Goal: Information Seeking & Learning: Check status

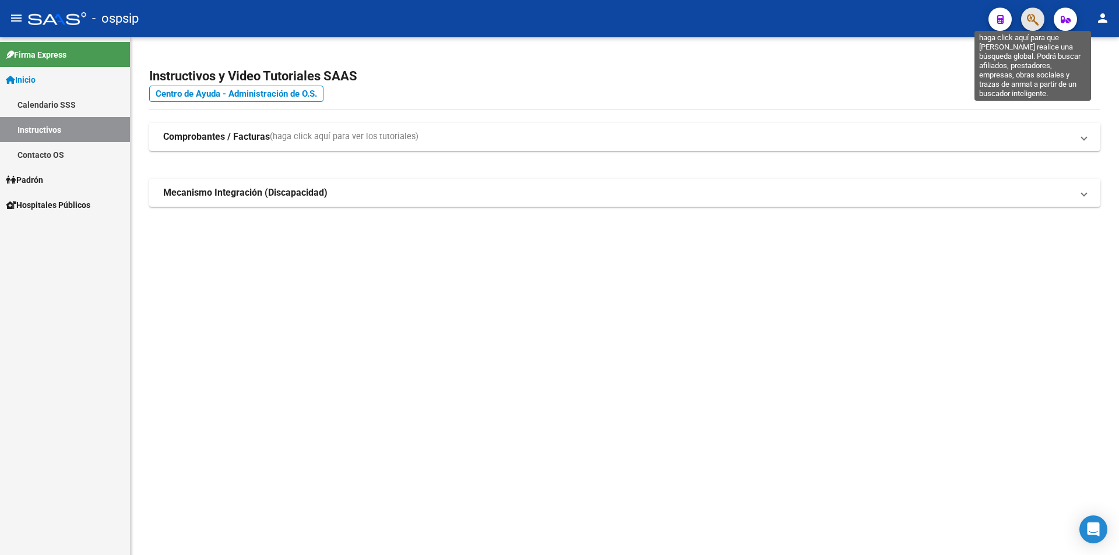
click at [513, 24] on icon "button" at bounding box center [1033, 19] width 12 height 13
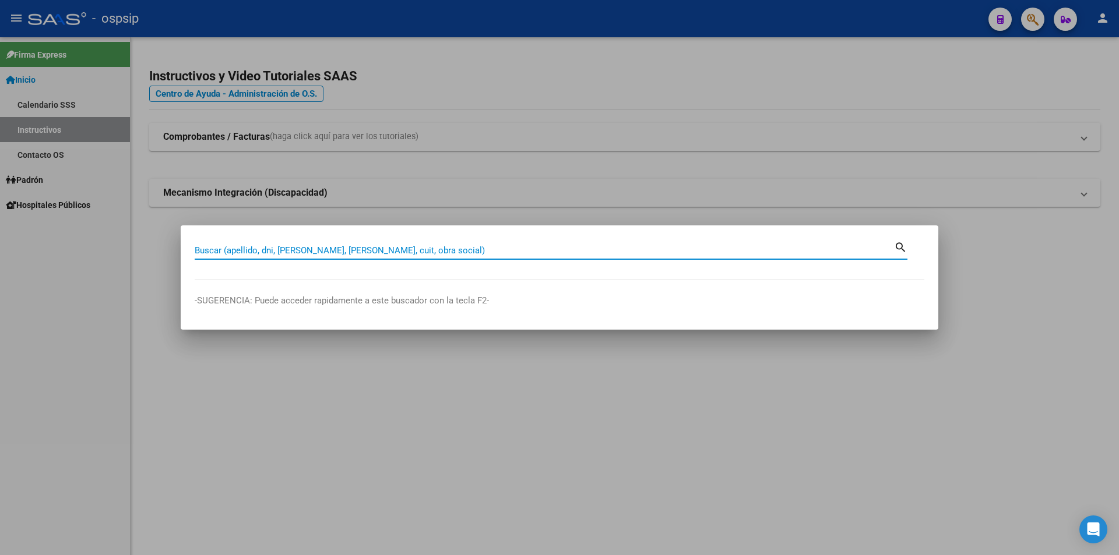
click at [378, 253] on input "Buscar (apellido, dni, [PERSON_NAME], [PERSON_NAME], cuit, obra social)" at bounding box center [544, 250] width 699 height 10
type input "27968605"
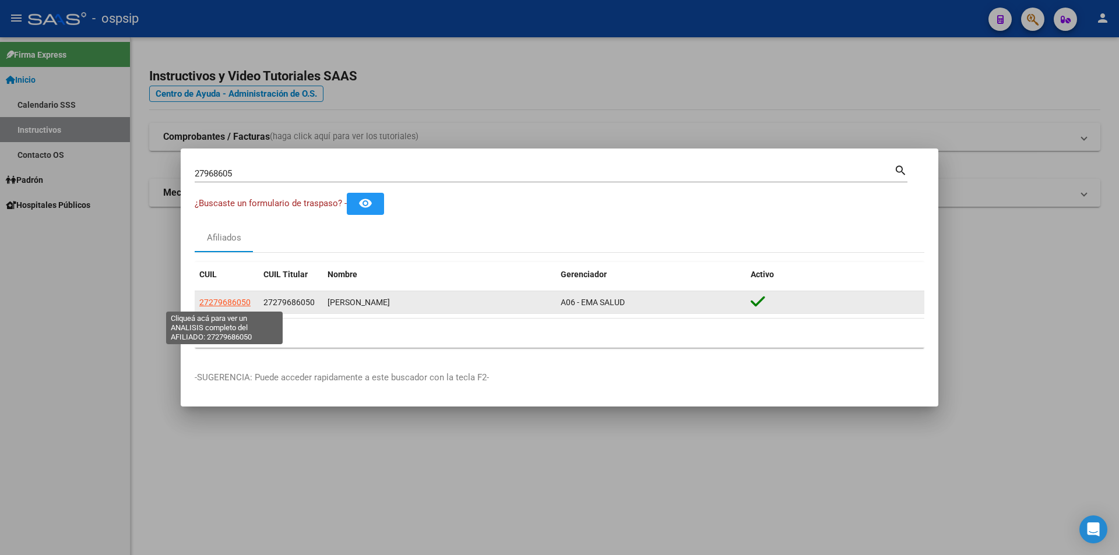
click at [236, 306] on span "27279686050" at bounding box center [224, 302] width 51 height 9
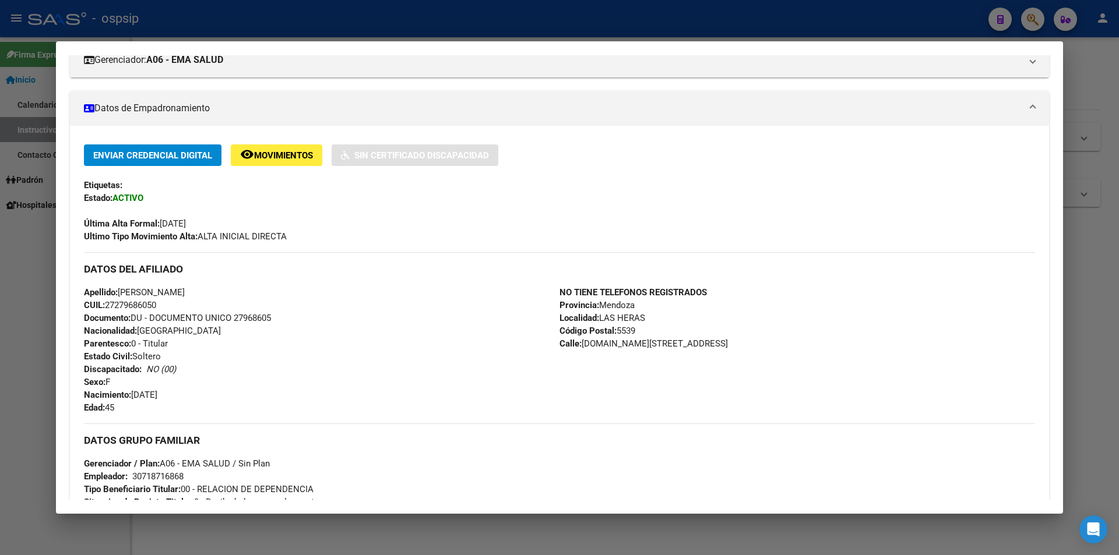
scroll to position [175, 0]
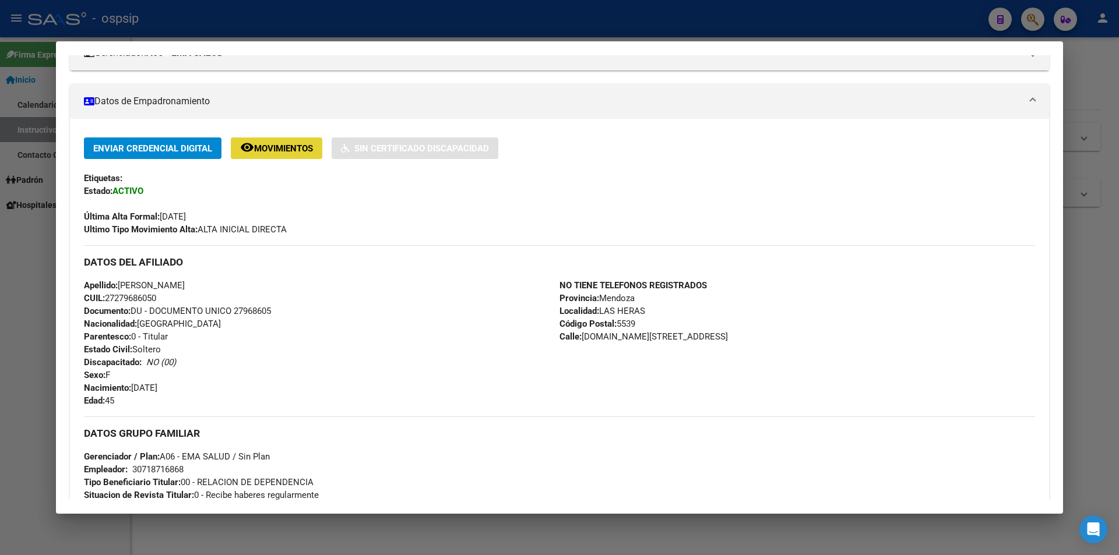
click at [290, 145] on span "Movimientos" at bounding box center [283, 148] width 59 height 10
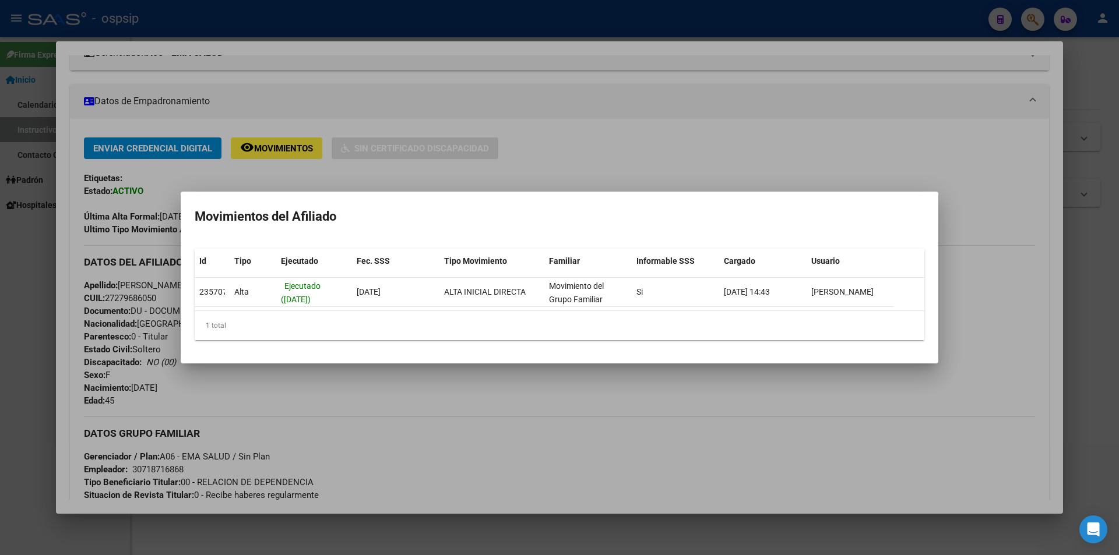
click at [444, 407] on div at bounding box center [559, 277] width 1119 height 555
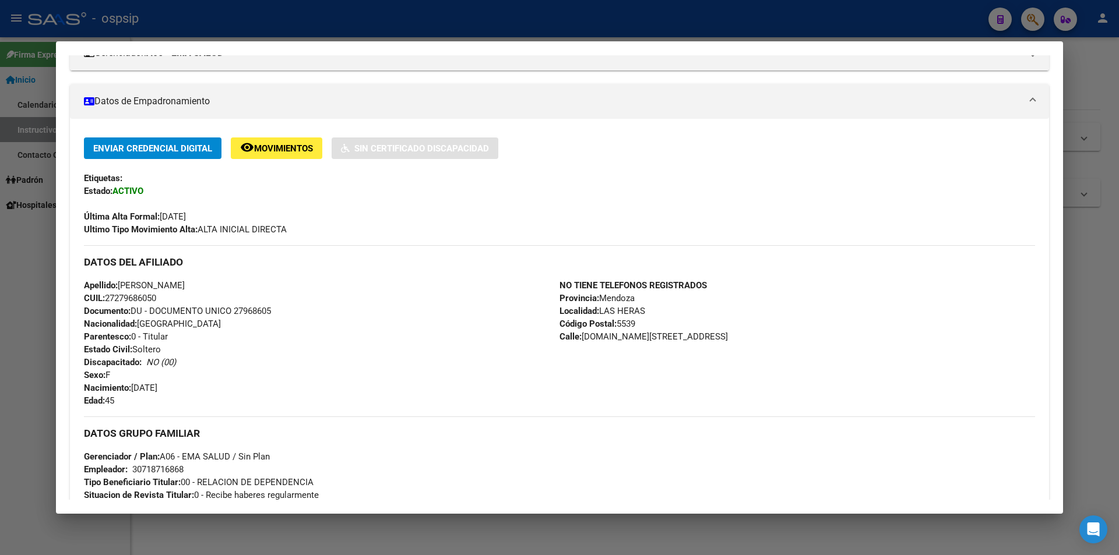
click at [513, 26] on div at bounding box center [559, 277] width 1119 height 555
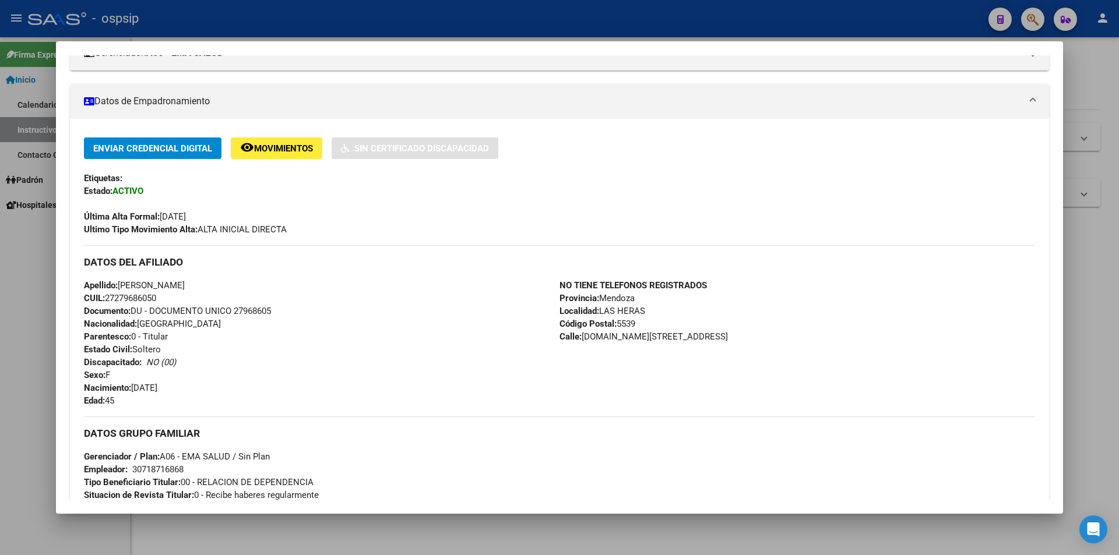
click at [513, 26] on div at bounding box center [559, 277] width 1119 height 555
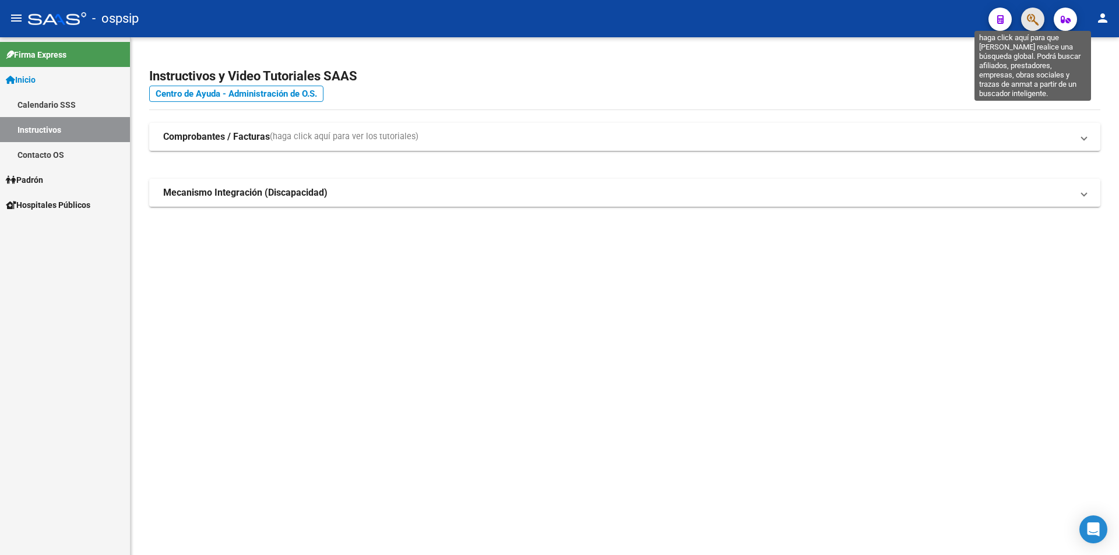
click at [513, 19] on icon "button" at bounding box center [1033, 19] width 12 height 13
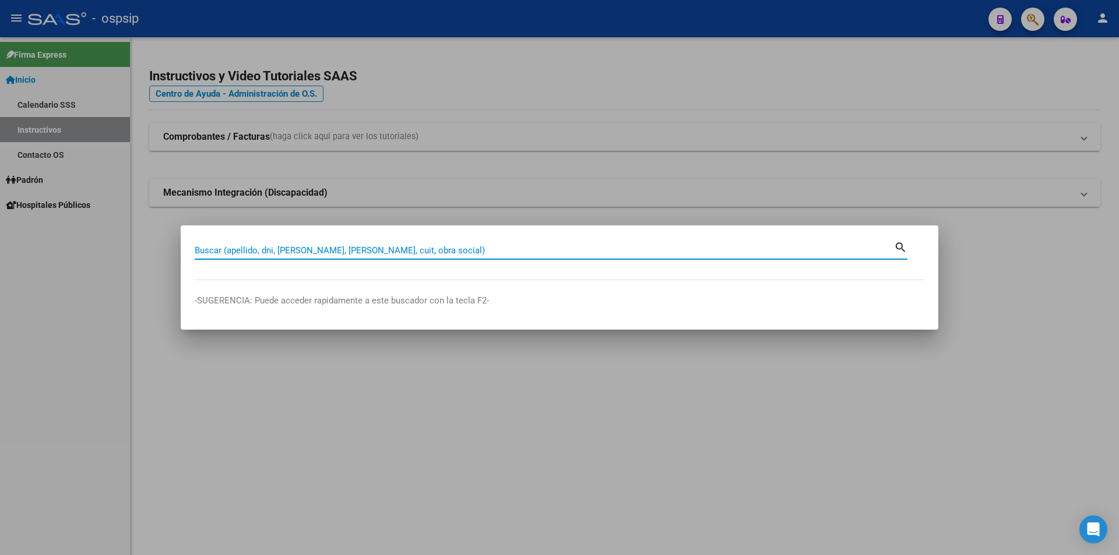
click at [354, 248] on input "Buscar (apellido, dni, [PERSON_NAME], [PERSON_NAME], cuit, obra social)" at bounding box center [544, 250] width 699 height 10
click at [352, 251] on input "Buscar (apellido, dni, [PERSON_NAME], [PERSON_NAME], cuit, obra social)" at bounding box center [544, 250] width 699 height 10
type input "42356222"
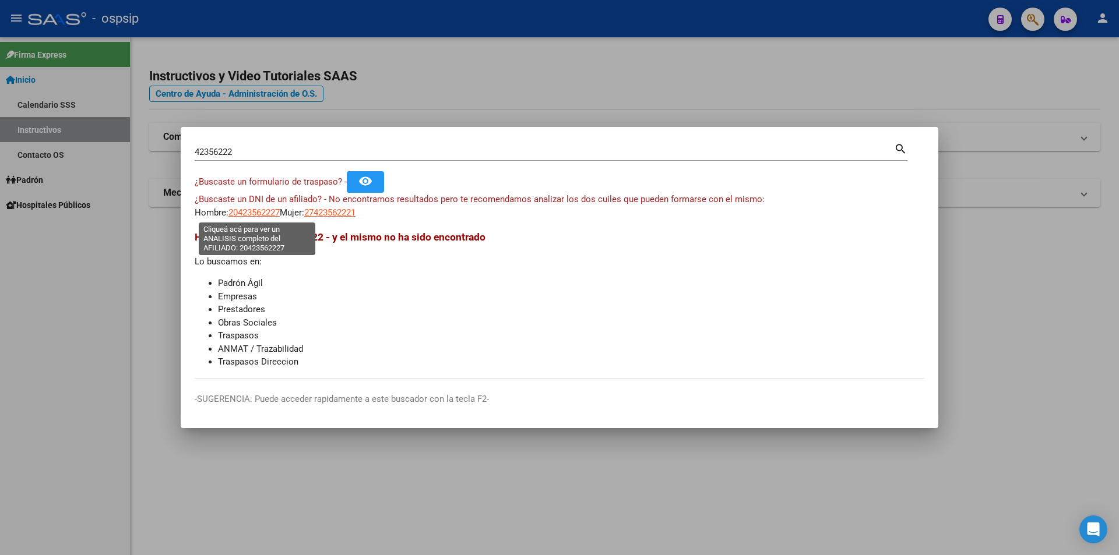
click at [262, 214] on span "20423562227" at bounding box center [253, 212] width 51 height 10
type textarea "20423562227"
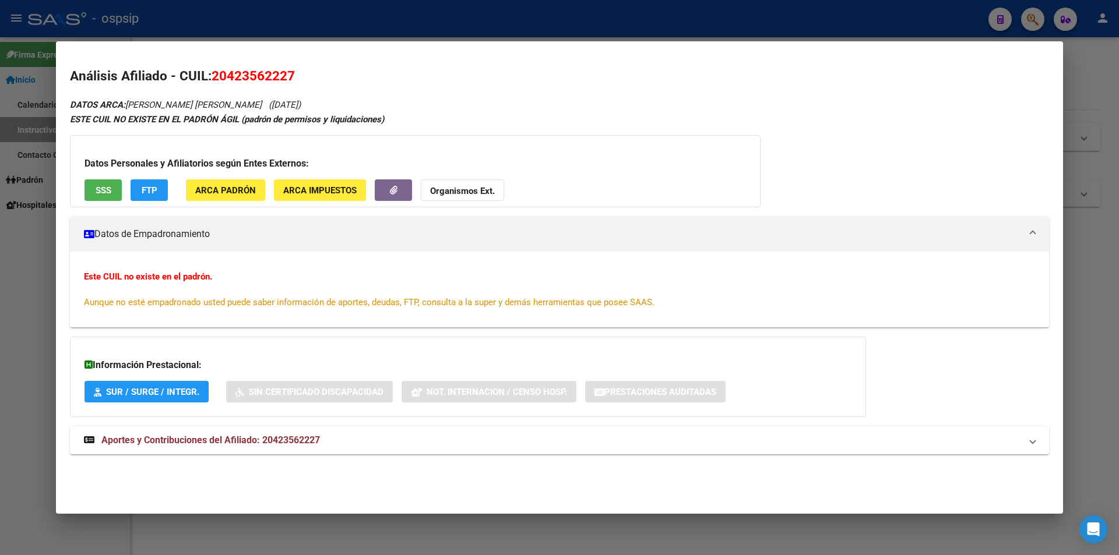
click at [93, 199] on button "SSS" at bounding box center [102, 190] width 37 height 22
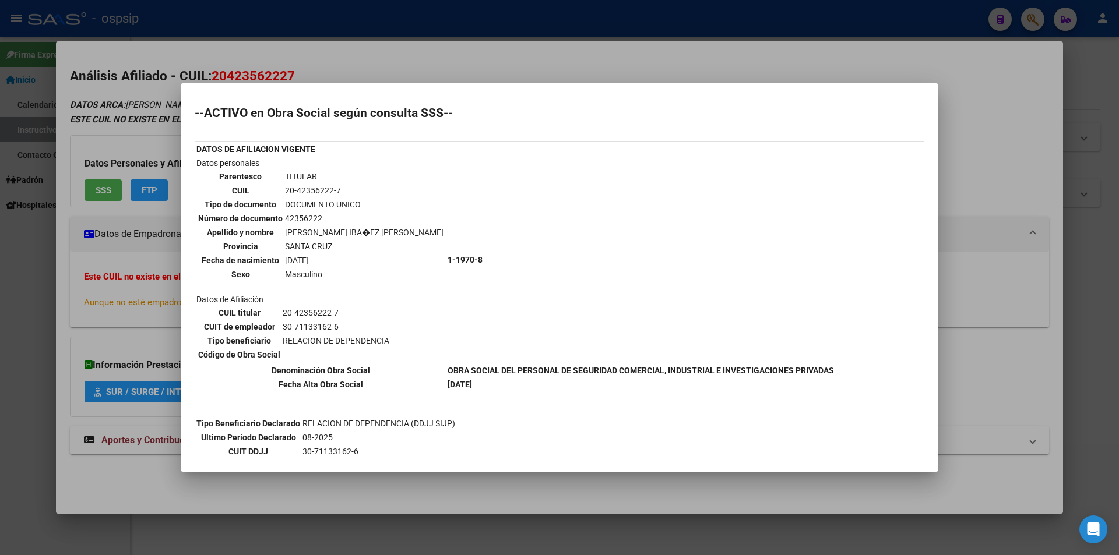
click at [452, 38] on div at bounding box center [559, 277] width 1119 height 555
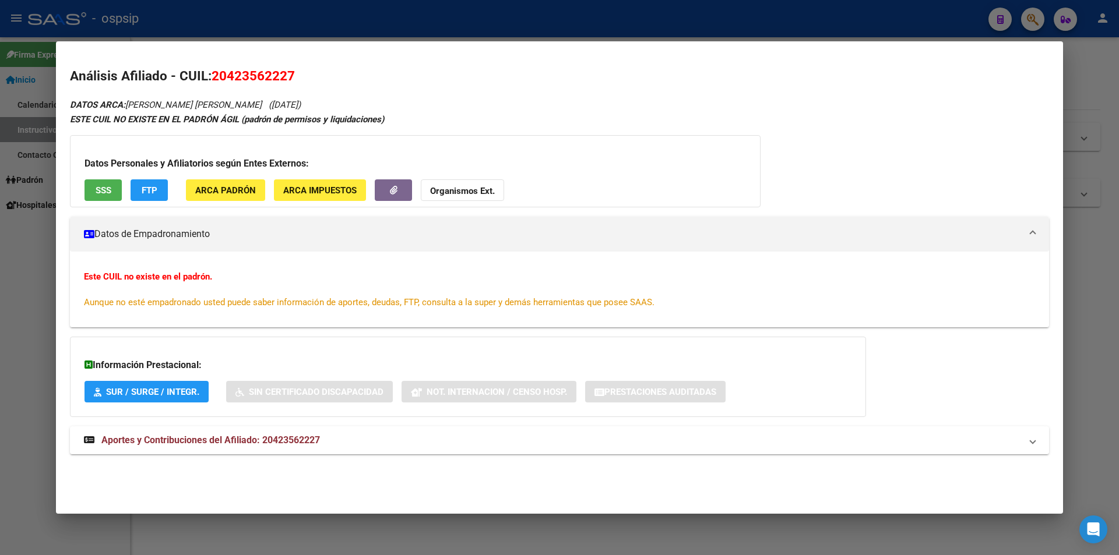
click at [513, 40] on div at bounding box center [559, 277] width 1119 height 555
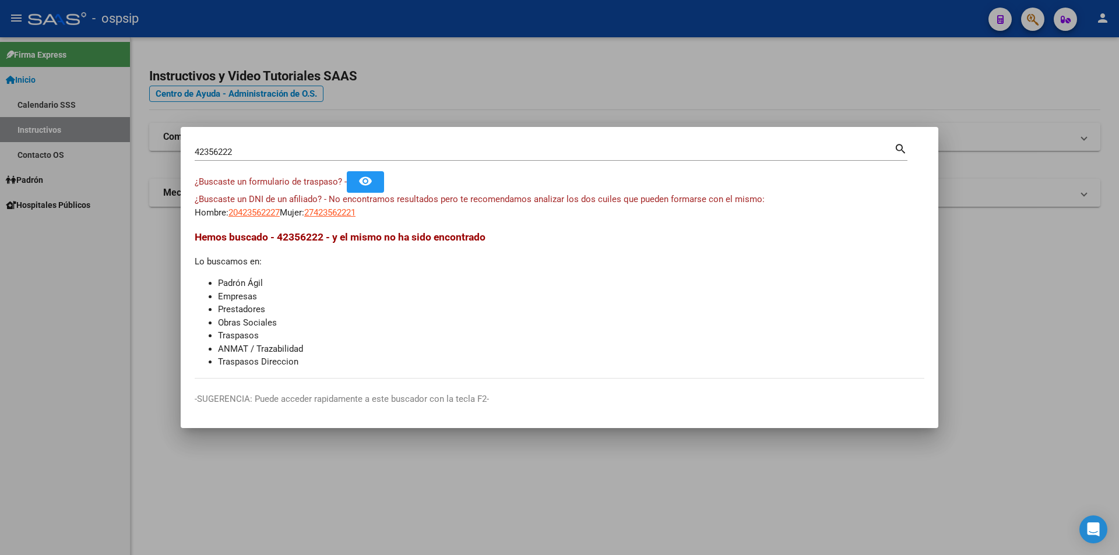
drag, startPoint x: 628, startPoint y: 35, endPoint x: 669, endPoint y: 35, distance: 42.0
click at [513, 35] on div at bounding box center [559, 277] width 1119 height 555
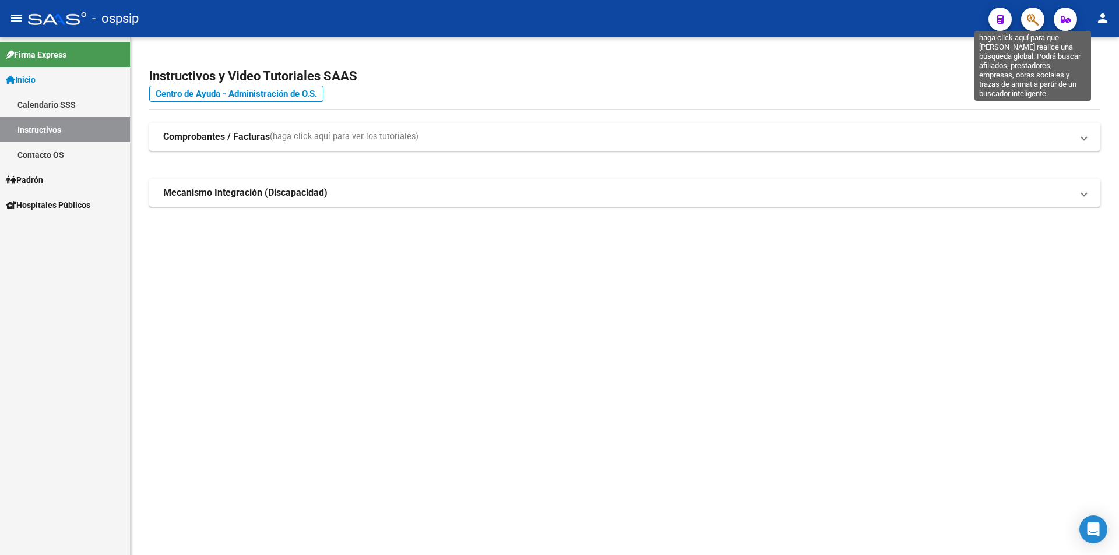
click at [513, 20] on icon "button" at bounding box center [1033, 19] width 12 height 13
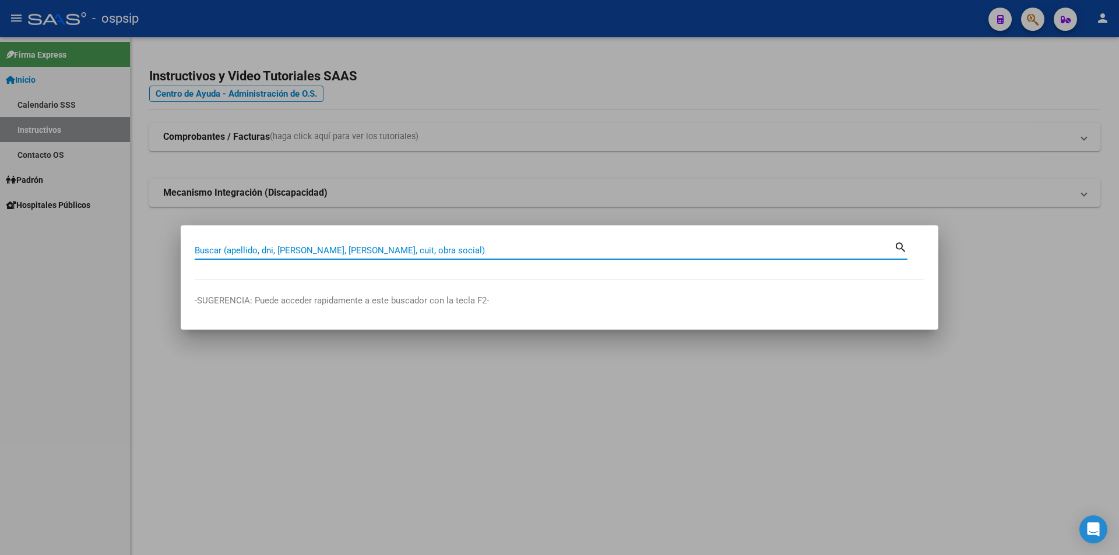
drag, startPoint x: 414, startPoint y: 249, endPoint x: 377, endPoint y: 238, distance: 38.9
click at [413, 249] on input "Buscar (apellido, dni, [PERSON_NAME], [PERSON_NAME], cuit, obra social)" at bounding box center [544, 250] width 699 height 10
type input "46340272"
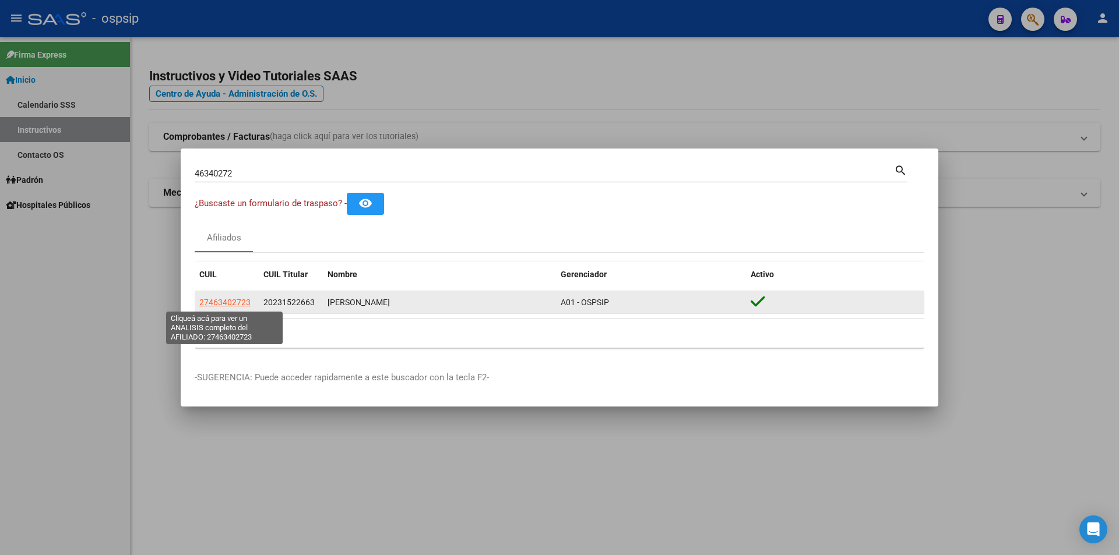
click at [234, 302] on span "27463402723" at bounding box center [224, 302] width 51 height 9
type textarea "27463402723"
